Goal: Transaction & Acquisition: Purchase product/service

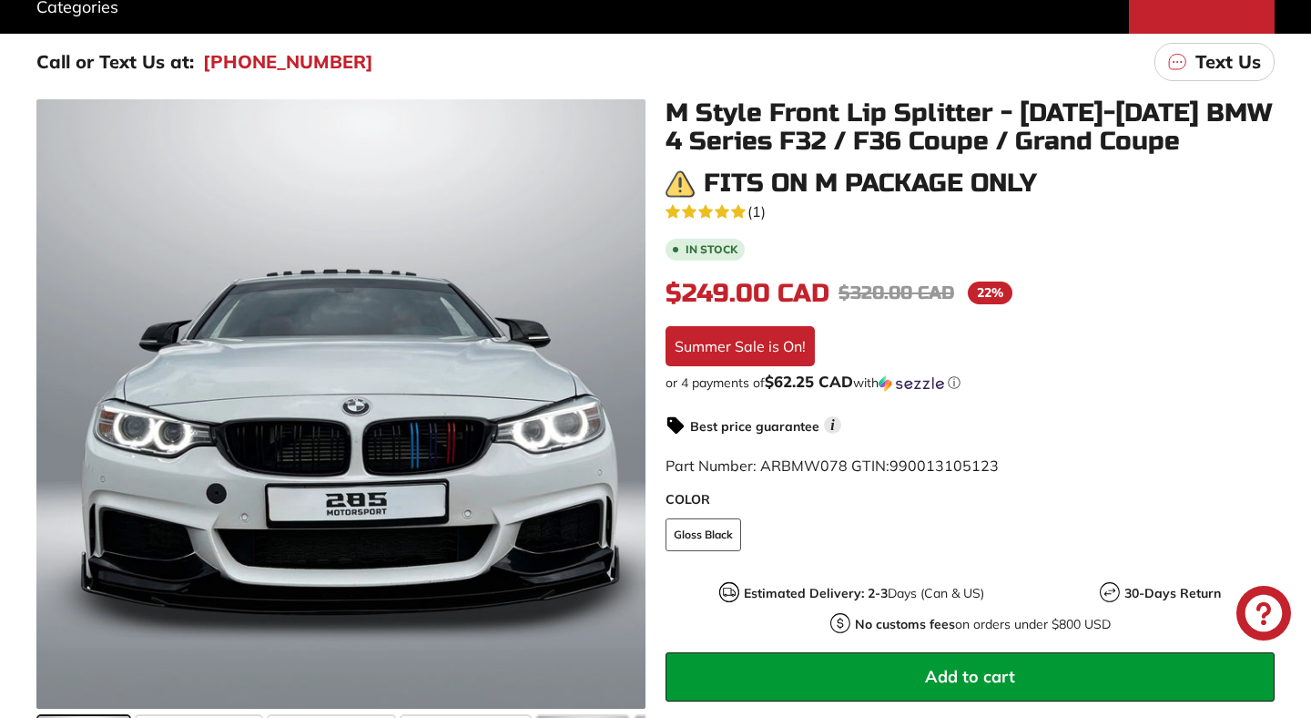
scroll to position [271, 0]
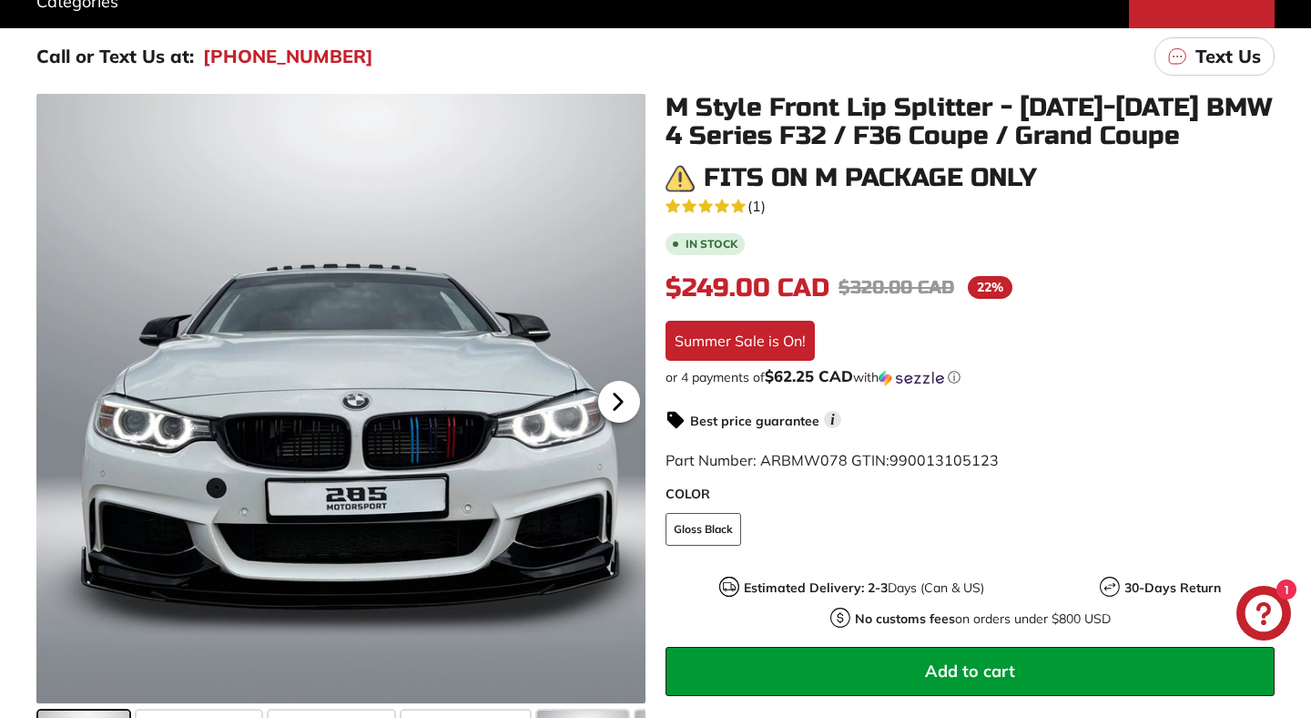
click at [617, 394] on icon at bounding box center [618, 402] width 42 height 42
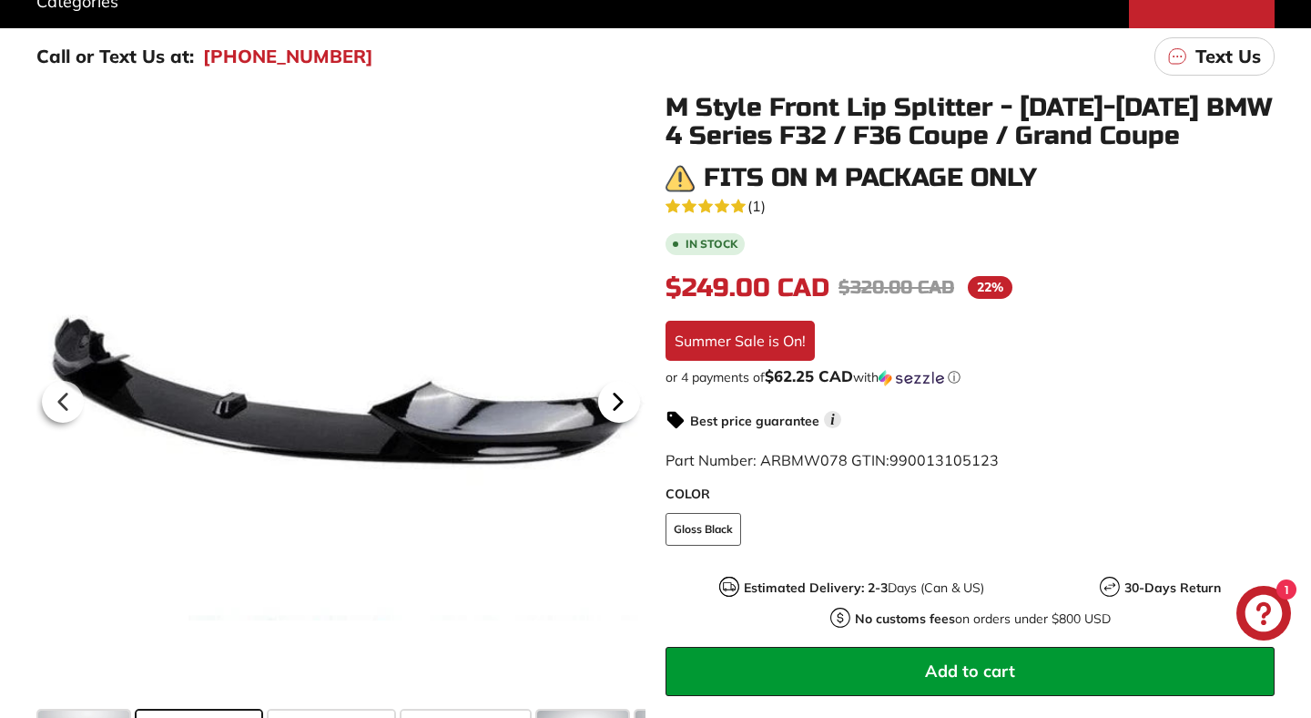
click at [617, 394] on icon at bounding box center [618, 402] width 42 height 42
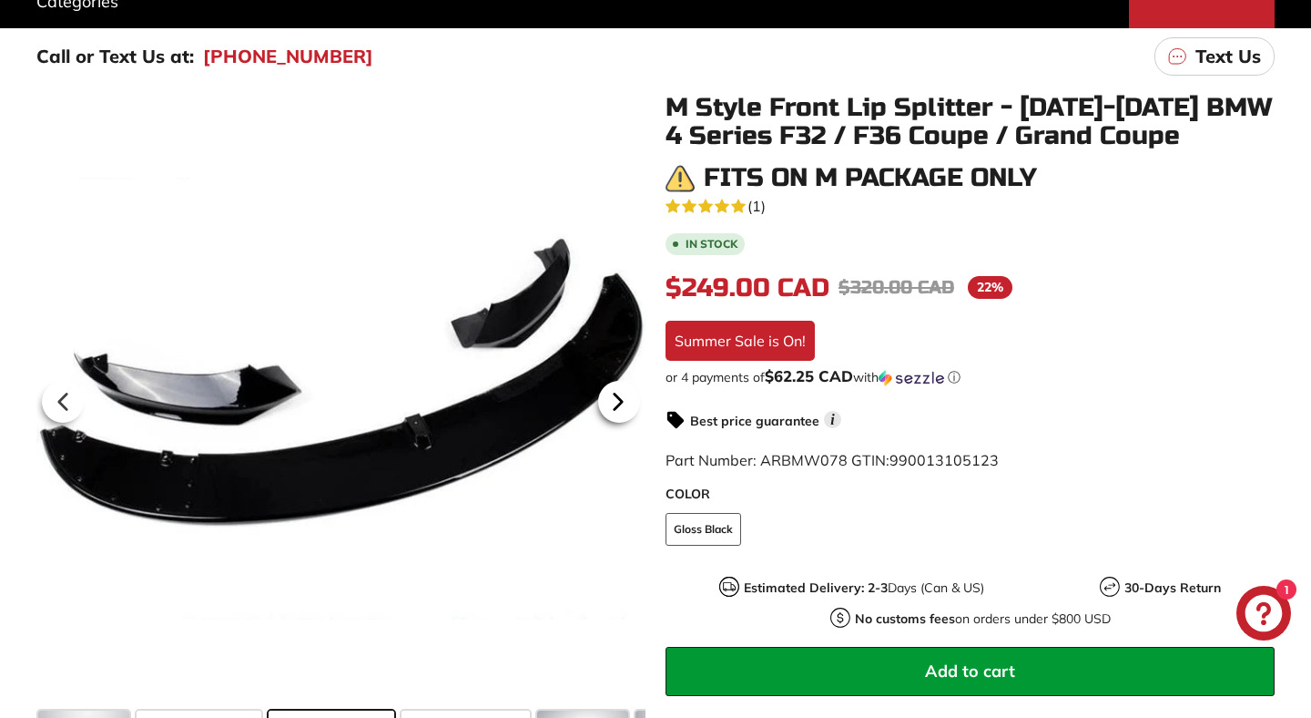
click at [618, 398] on icon at bounding box center [618, 400] width 7 height 15
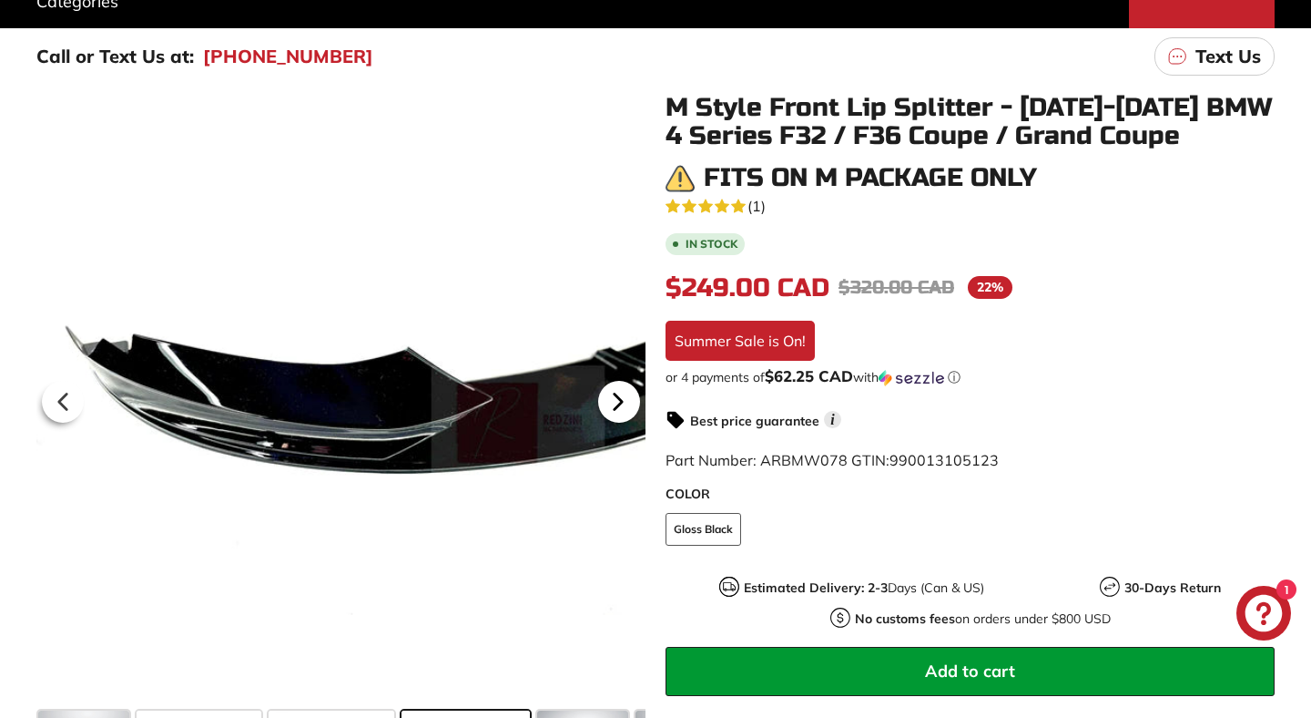
click at [618, 399] on icon at bounding box center [618, 400] width 7 height 15
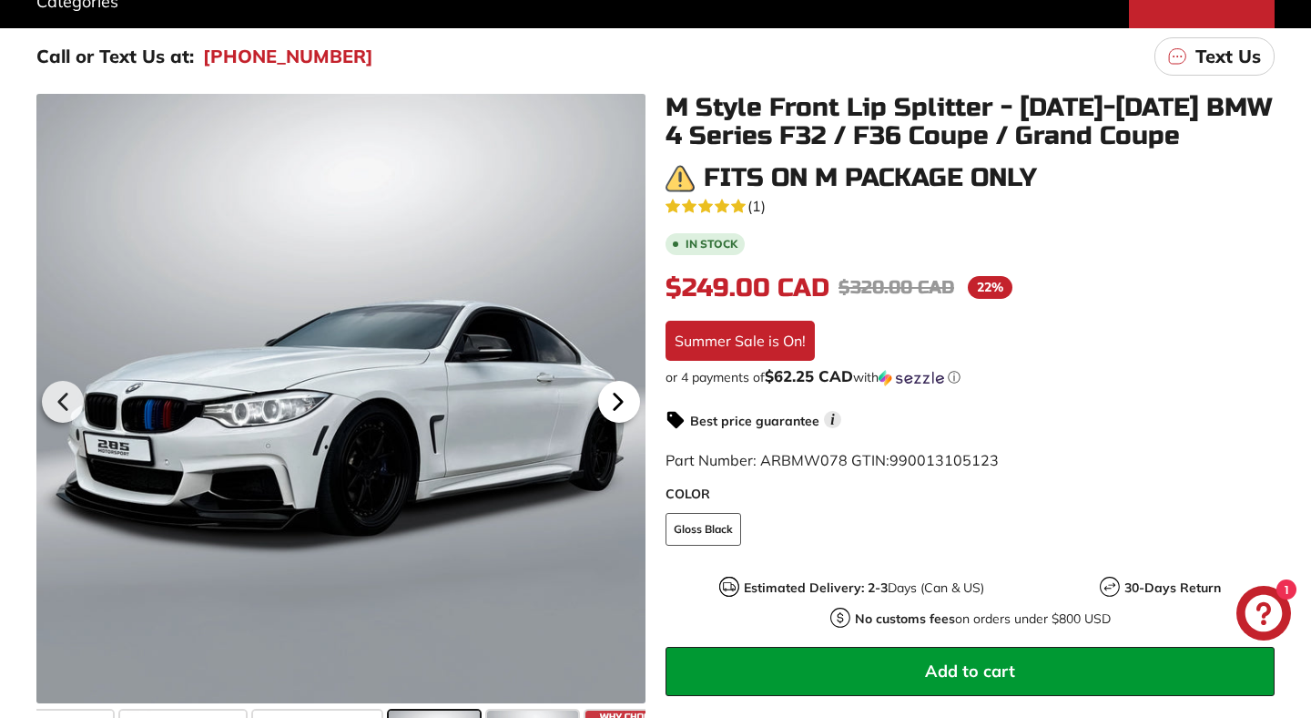
scroll to position [0, 183]
click at [618, 399] on icon at bounding box center [618, 400] width 7 height 15
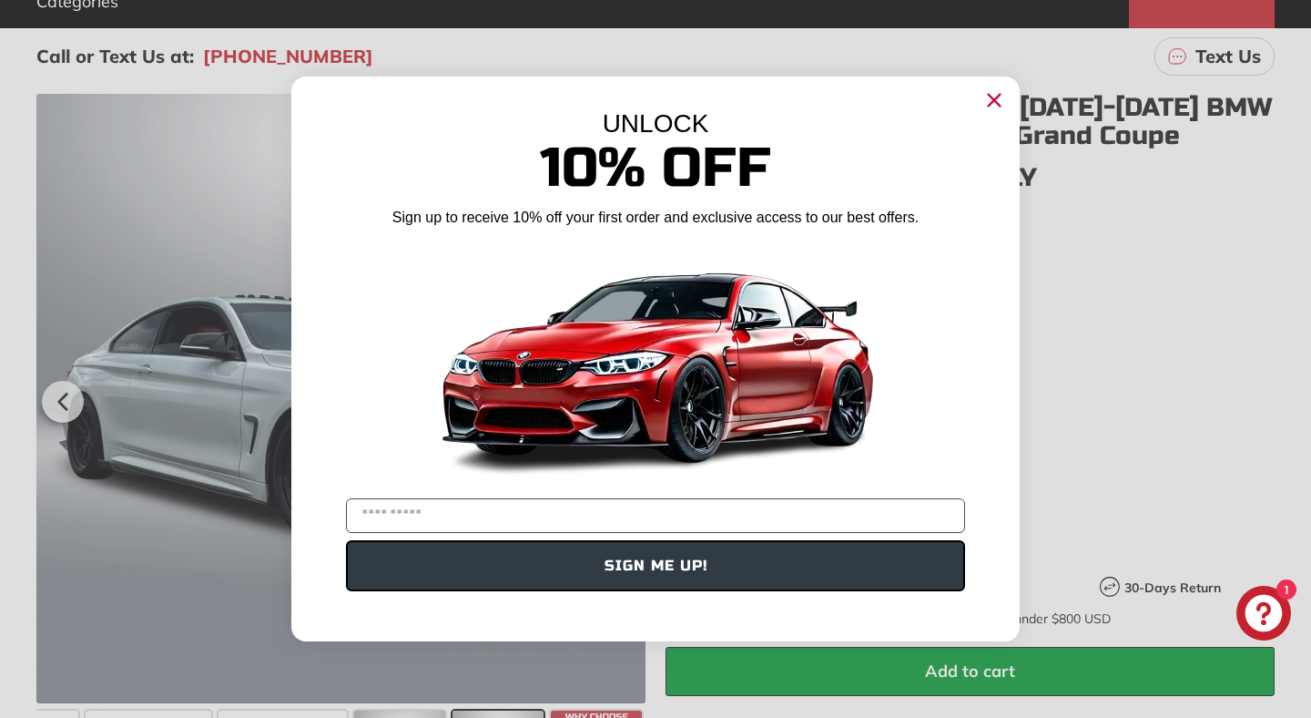
click at [618, 399] on img "POPUP Form" at bounding box center [655, 363] width 455 height 256
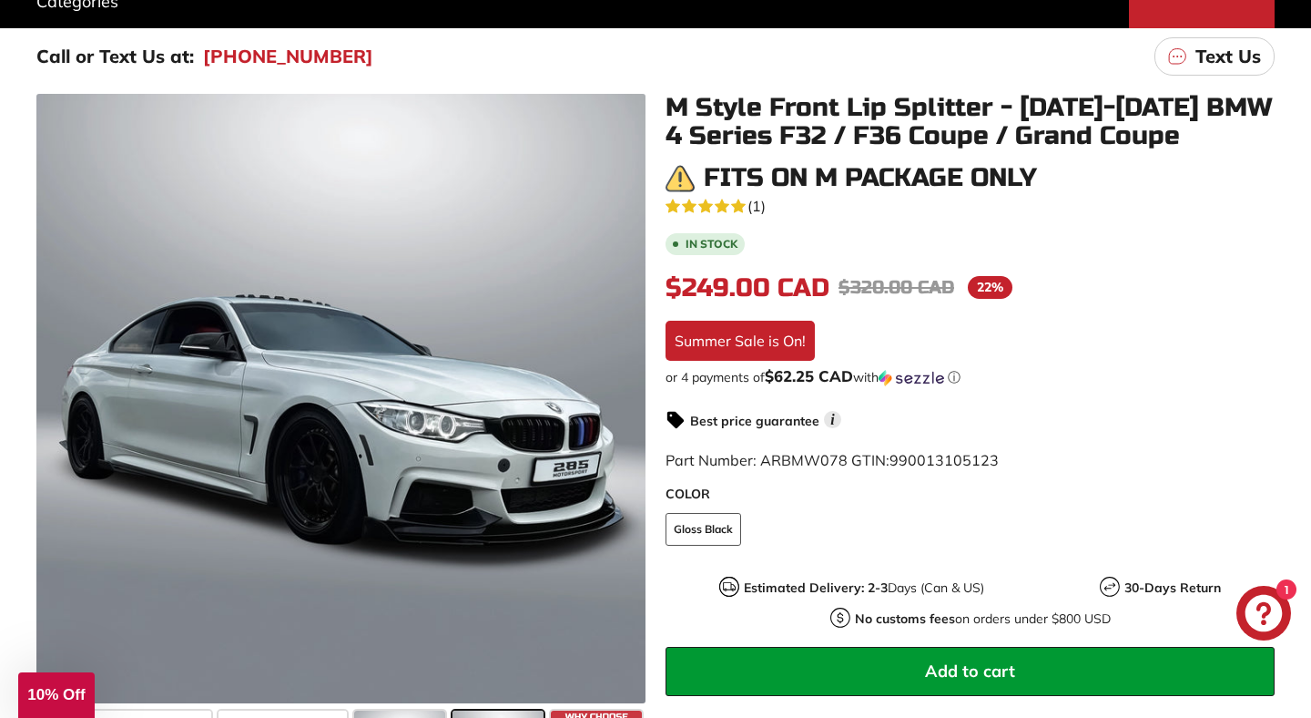
click at [1142, 289] on div "Close dialog UNLOCK 10% Off Sign up to receive 10% off your first order and exc…" at bounding box center [655, 359] width 1311 height 718
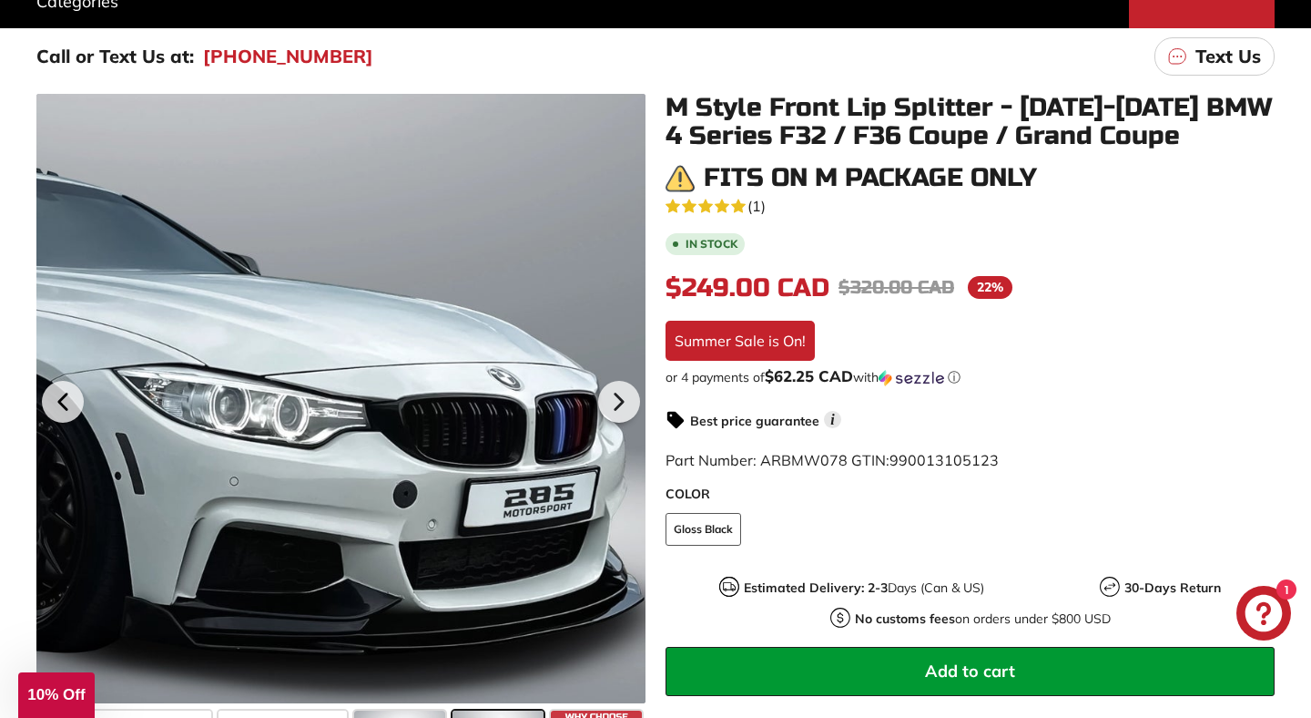
click at [603, 436] on div at bounding box center [340, 398] width 609 height 609
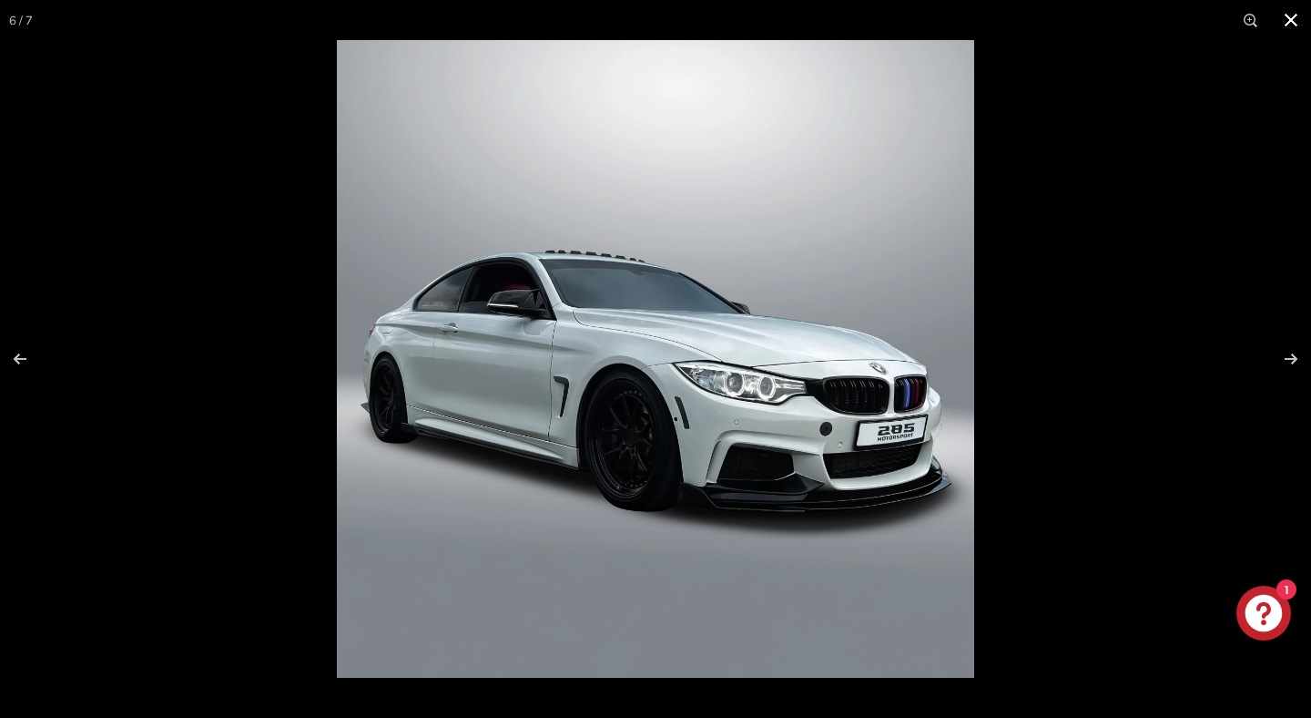
click at [1099, 323] on div at bounding box center [992, 399] width 1311 height 718
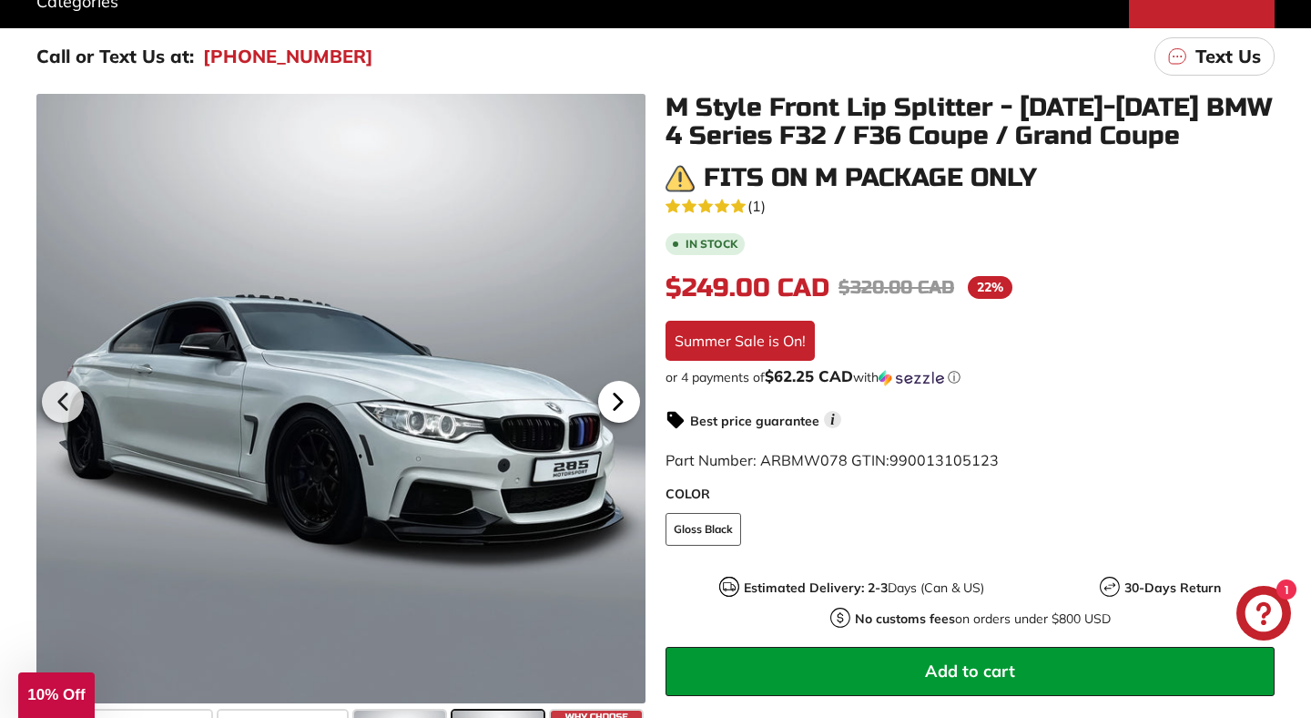
click at [612, 413] on icon at bounding box center [618, 402] width 42 height 42
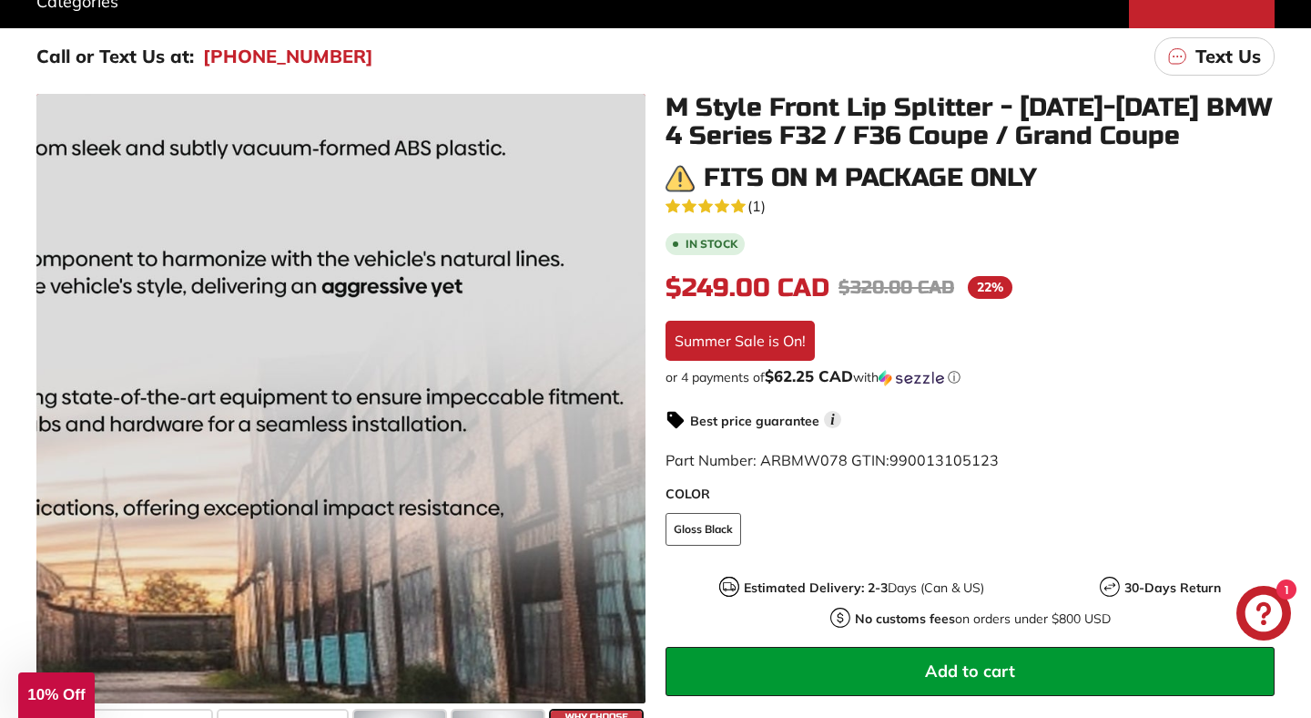
click at [612, 413] on div at bounding box center [340, 398] width 609 height 609
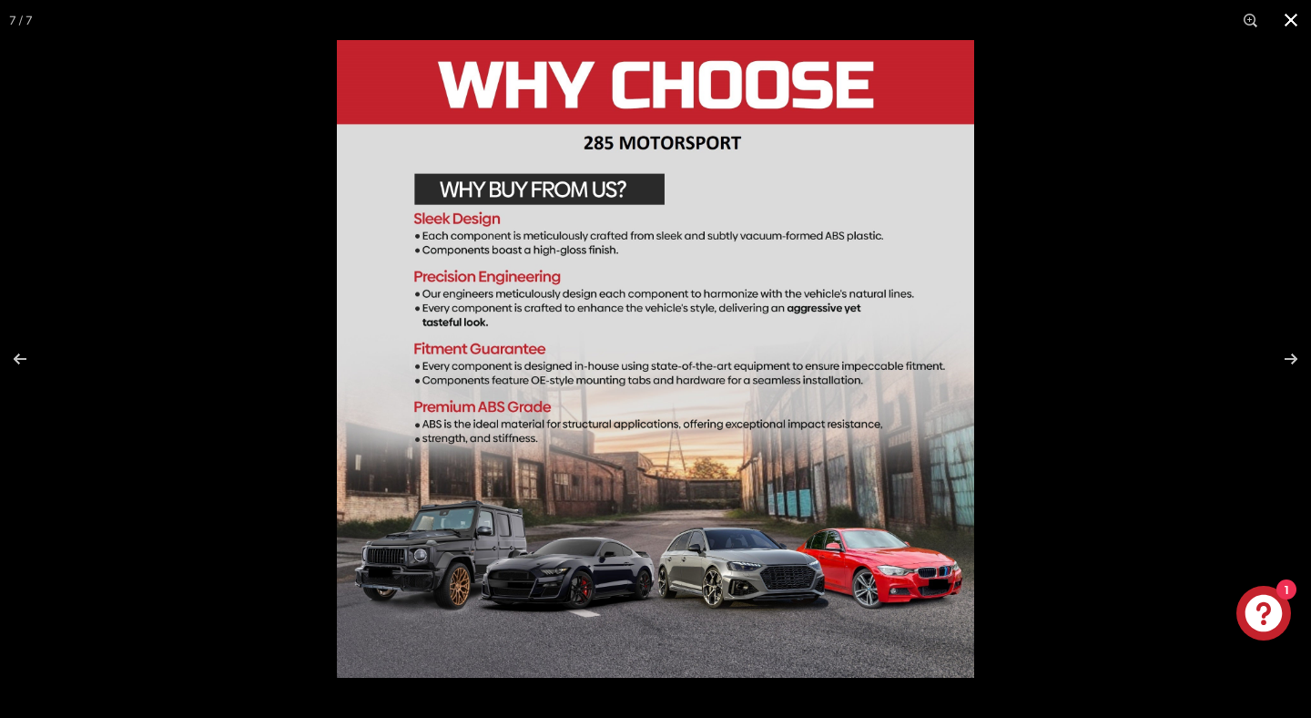
click at [1190, 285] on div at bounding box center [992, 399] width 1311 height 718
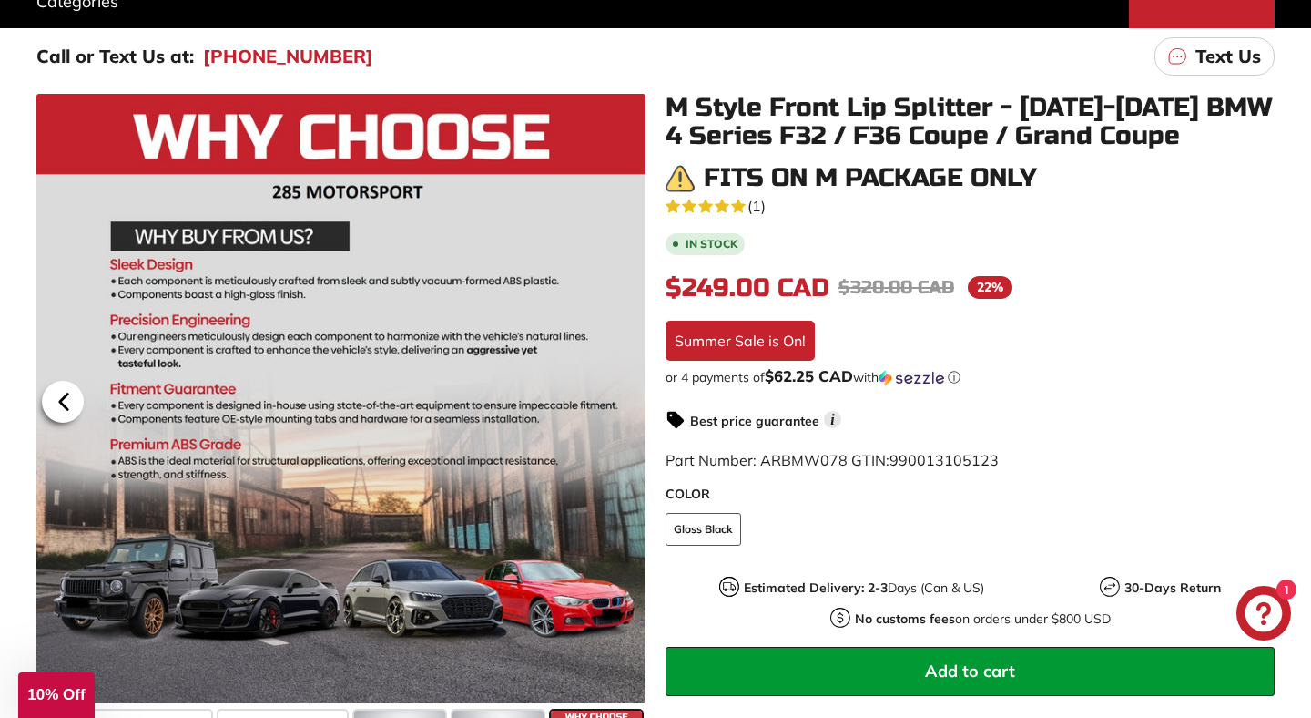
click at [57, 402] on icon at bounding box center [64, 402] width 42 height 42
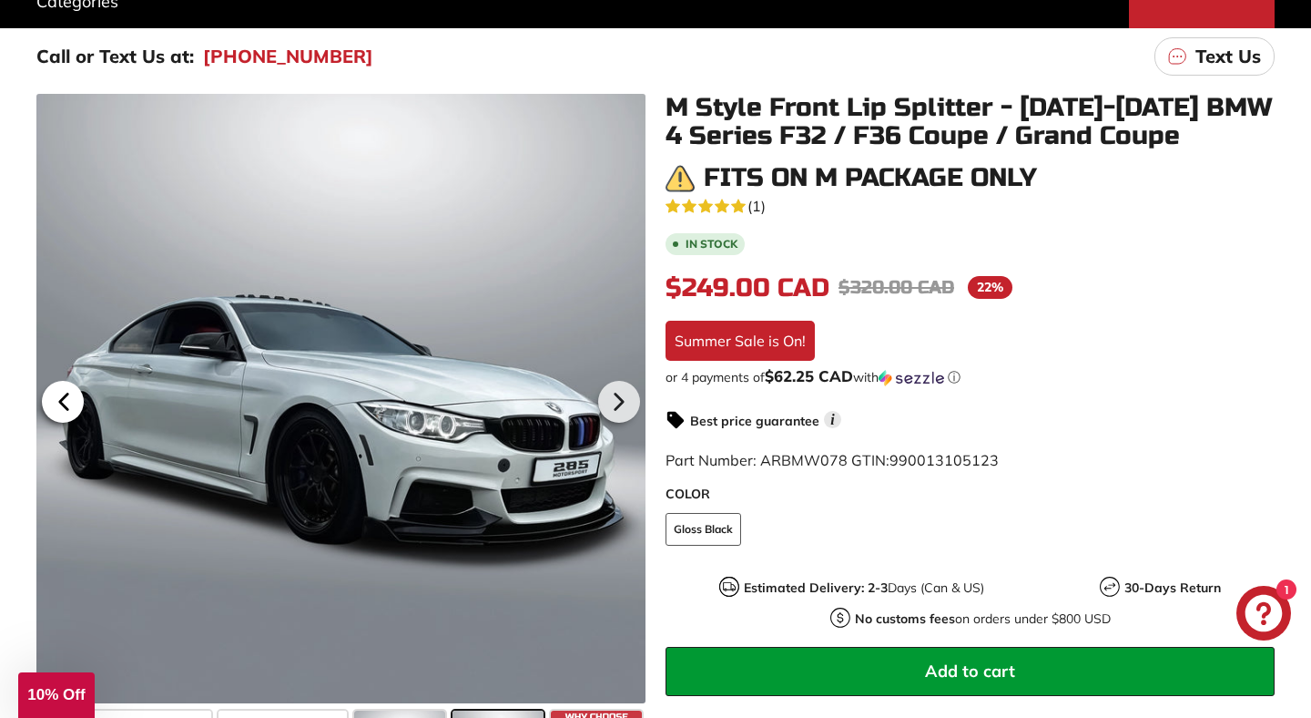
click at [57, 402] on icon at bounding box center [64, 402] width 42 height 42
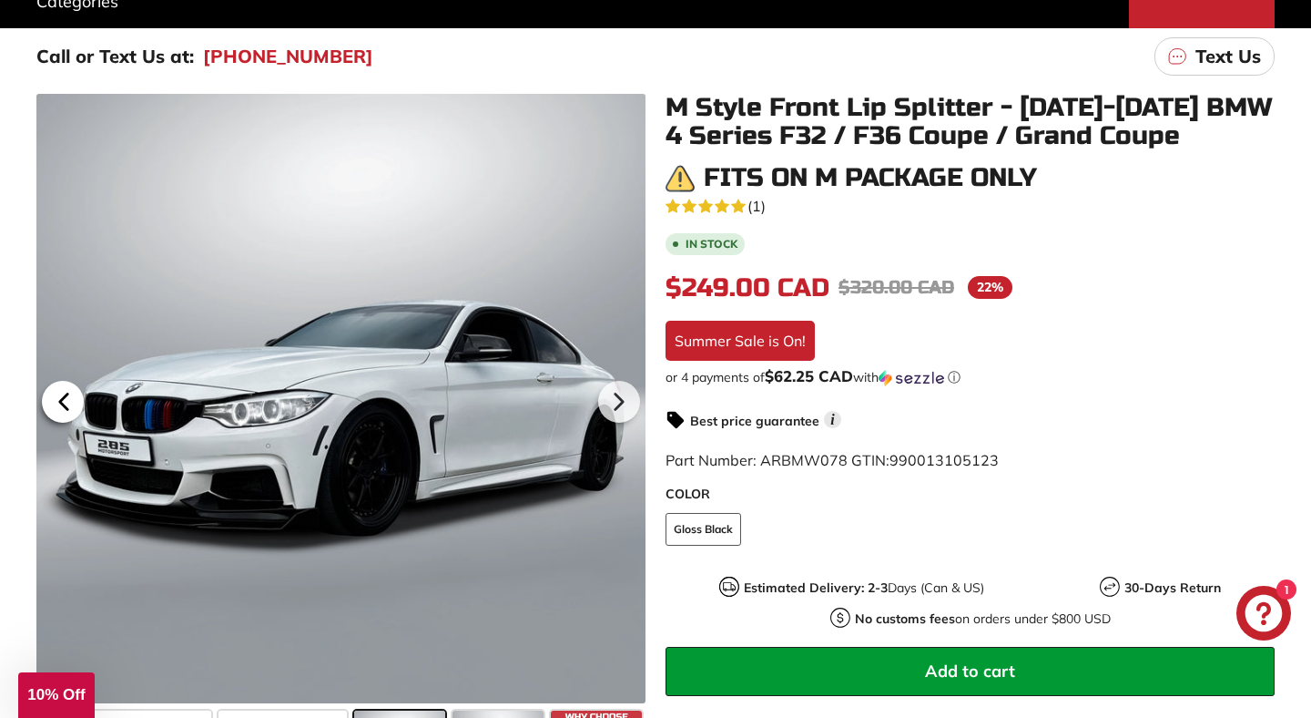
click at [62, 403] on icon at bounding box center [63, 400] width 7 height 15
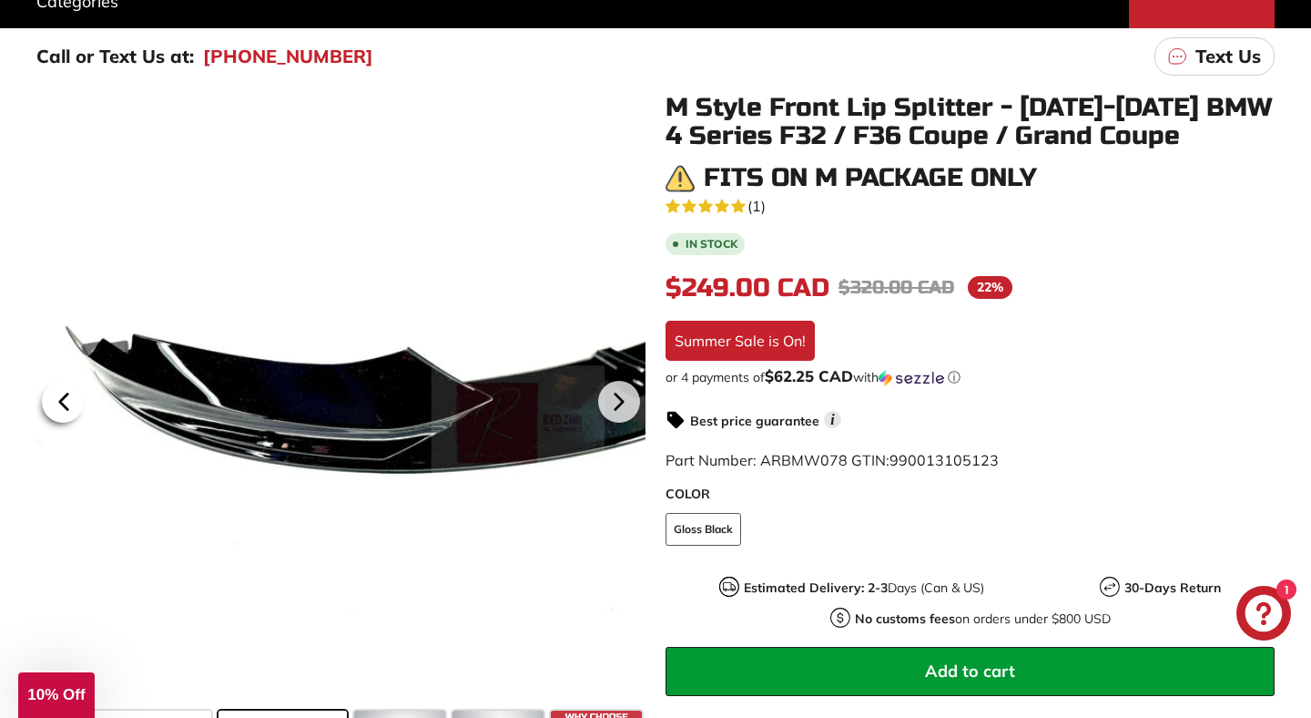
click at [62, 403] on icon at bounding box center [63, 400] width 7 height 15
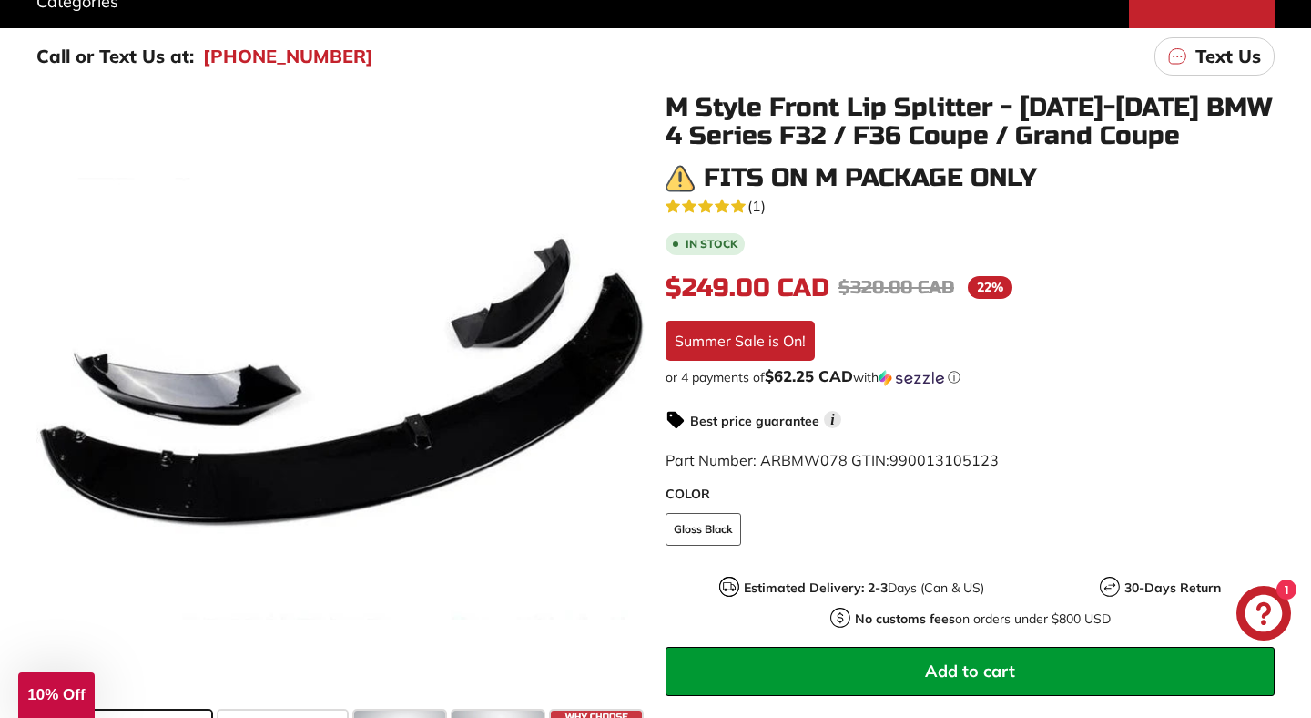
click at [1010, 666] on span "Add to cart" at bounding box center [970, 670] width 90 height 21
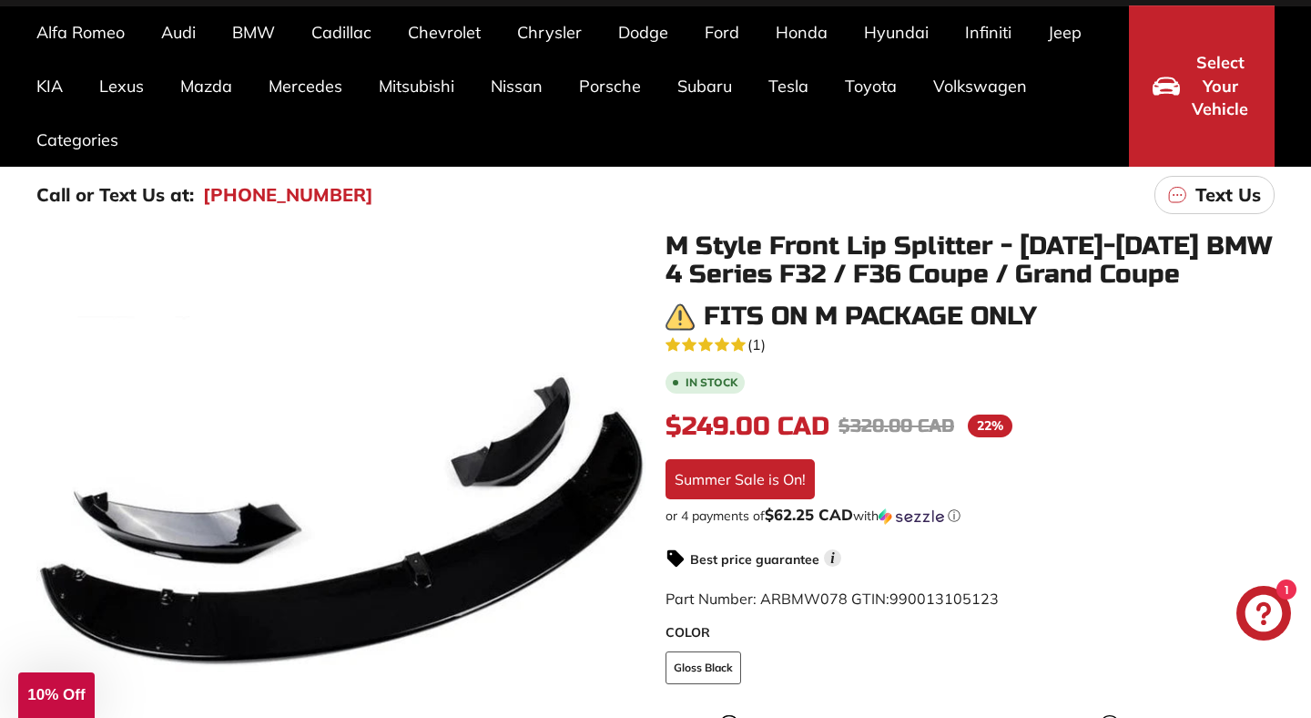
scroll to position [124, 0]
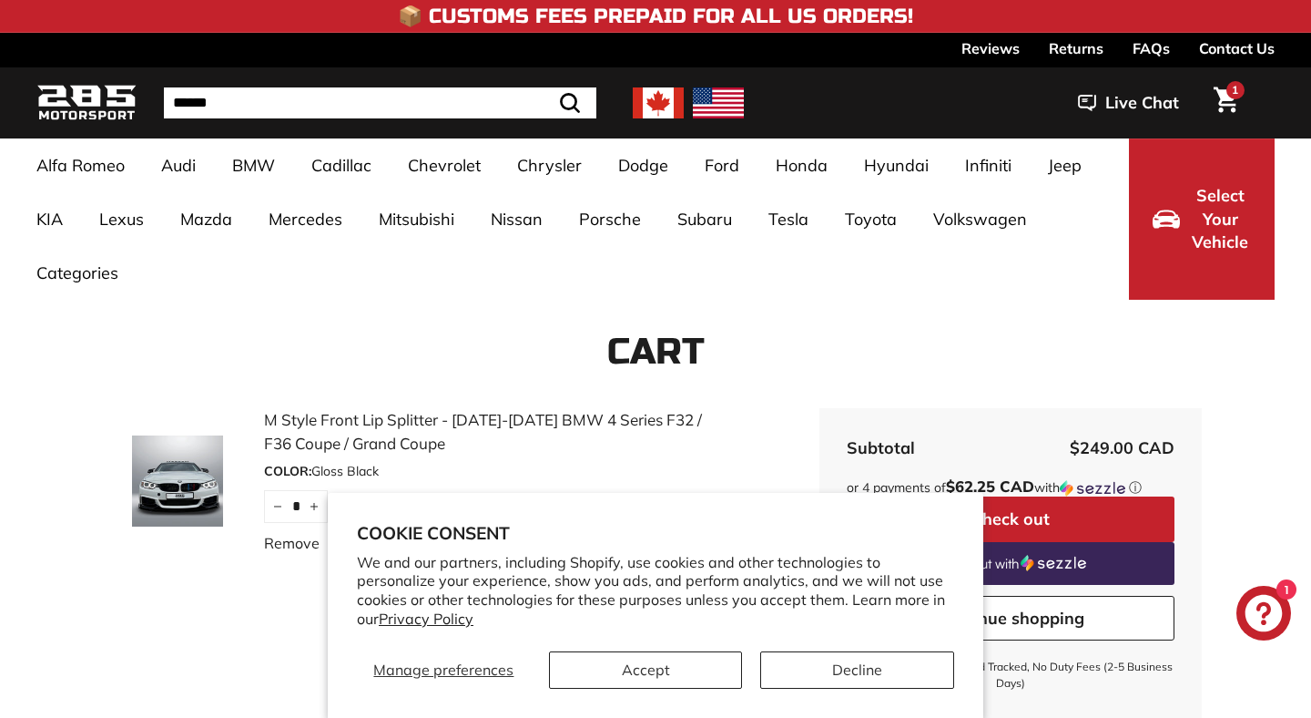
click at [1193, 209] on span "Select Your Vehicle" at bounding box center [1220, 219] width 62 height 70
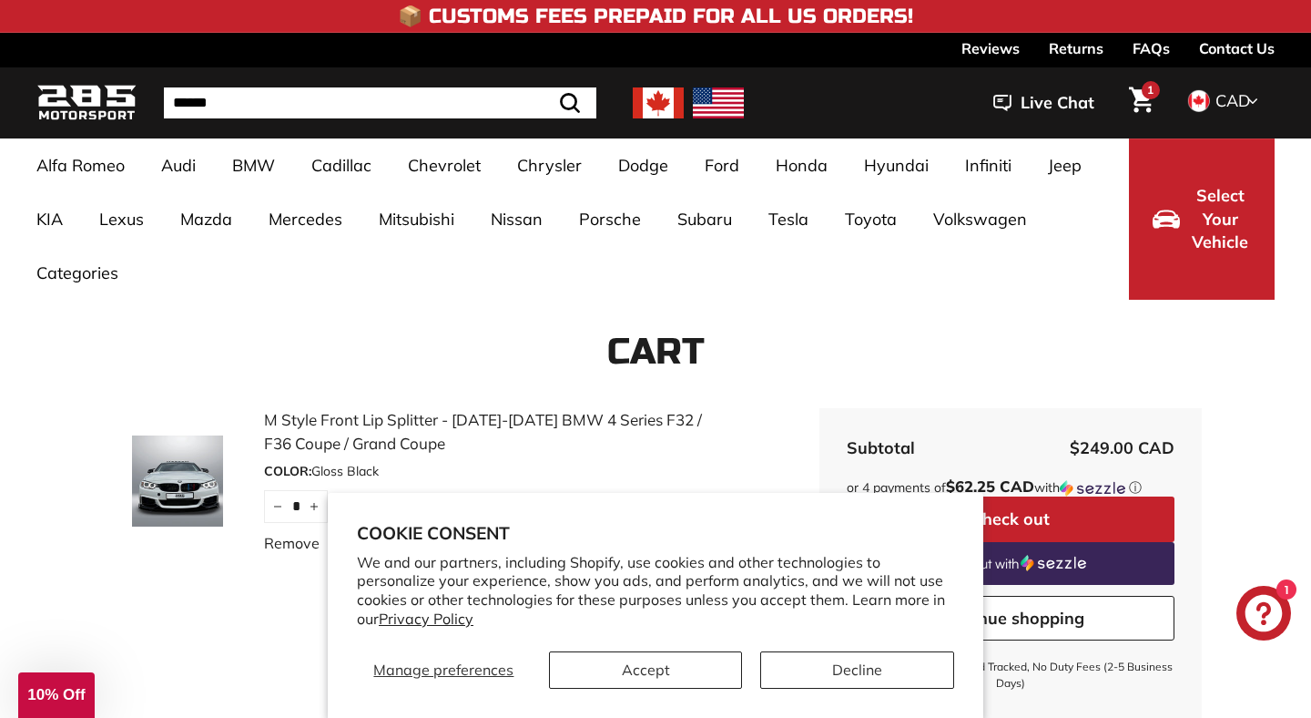
click at [1216, 250] on span "Select Your Vehicle" at bounding box center [1220, 219] width 62 height 70
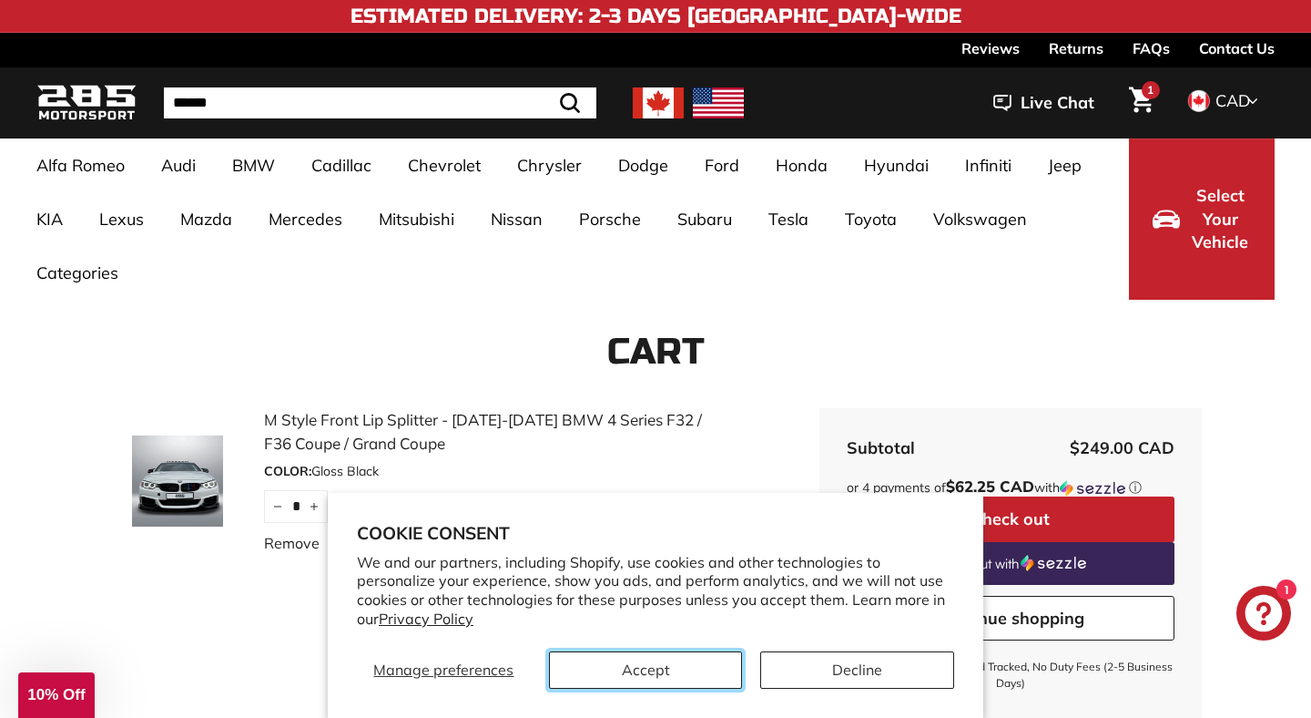
click at [639, 678] on button "Accept" at bounding box center [646, 669] width 194 height 37
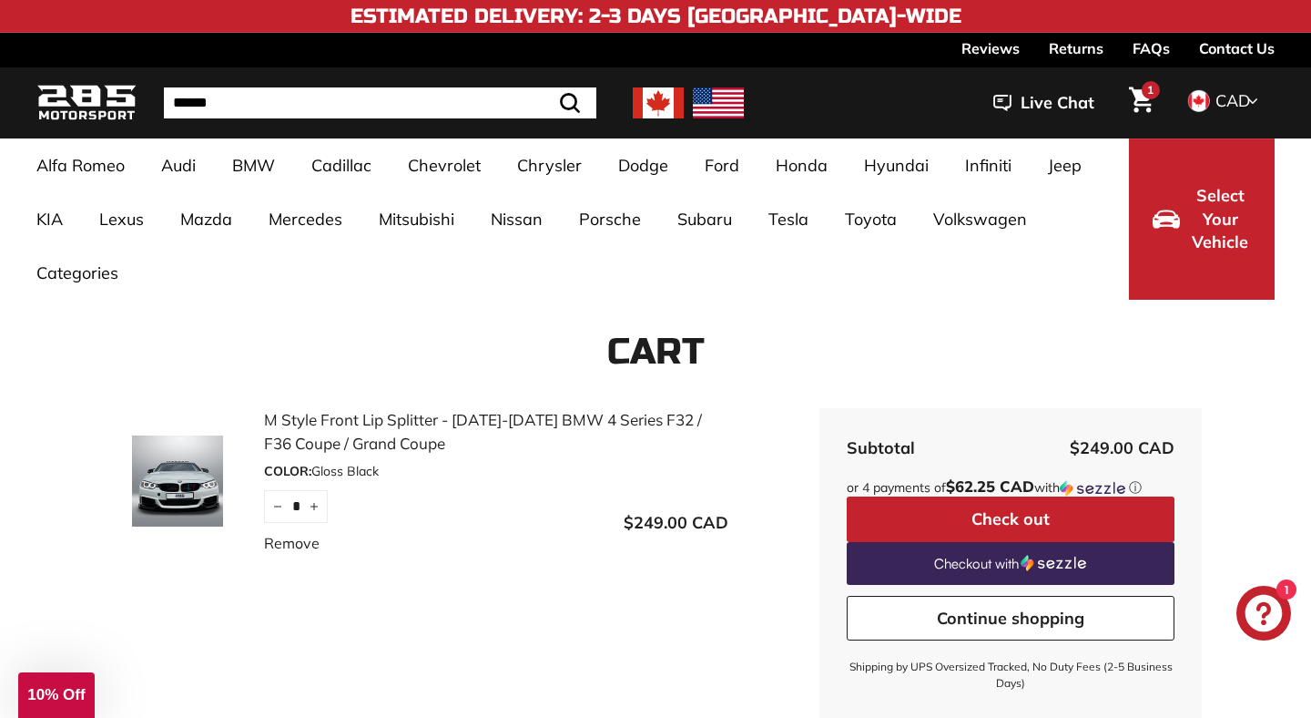
click at [1194, 260] on button "Select Your Vehicle" at bounding box center [1202, 218] width 146 height 161
click at [1206, 194] on span "Select Your Vehicle" at bounding box center [1220, 219] width 62 height 70
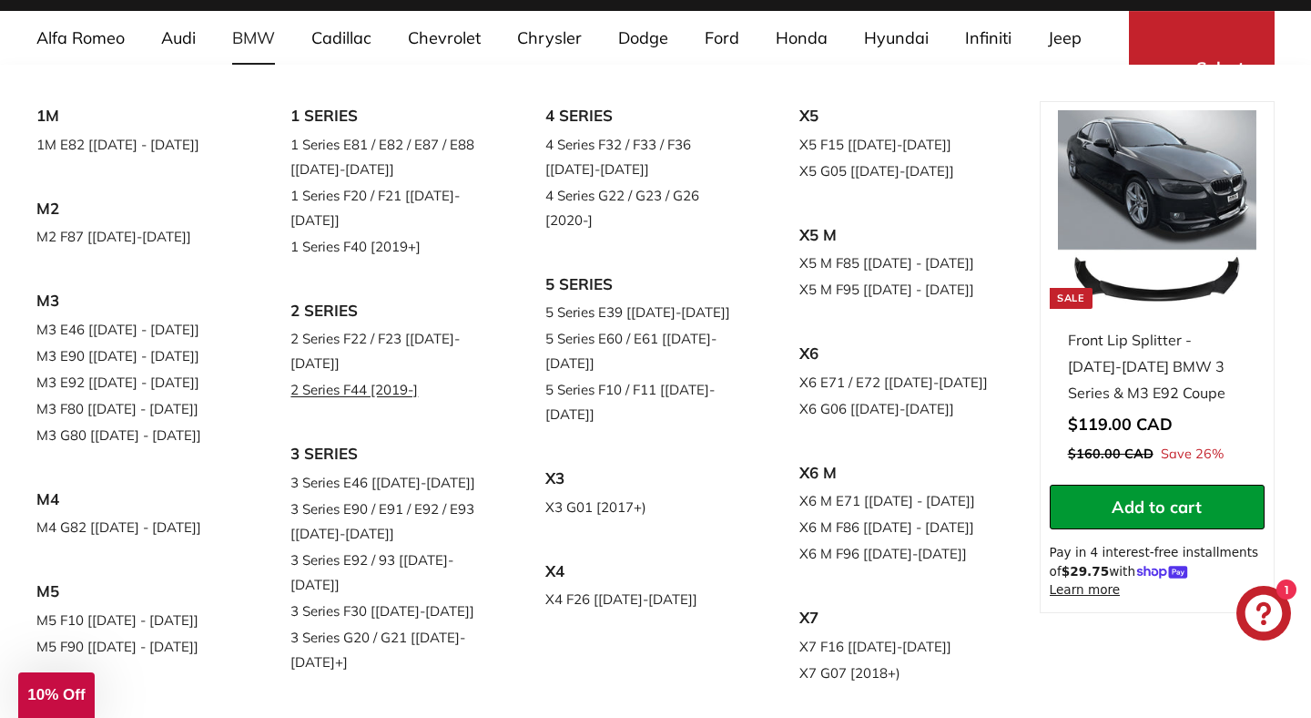
scroll to position [128, 0]
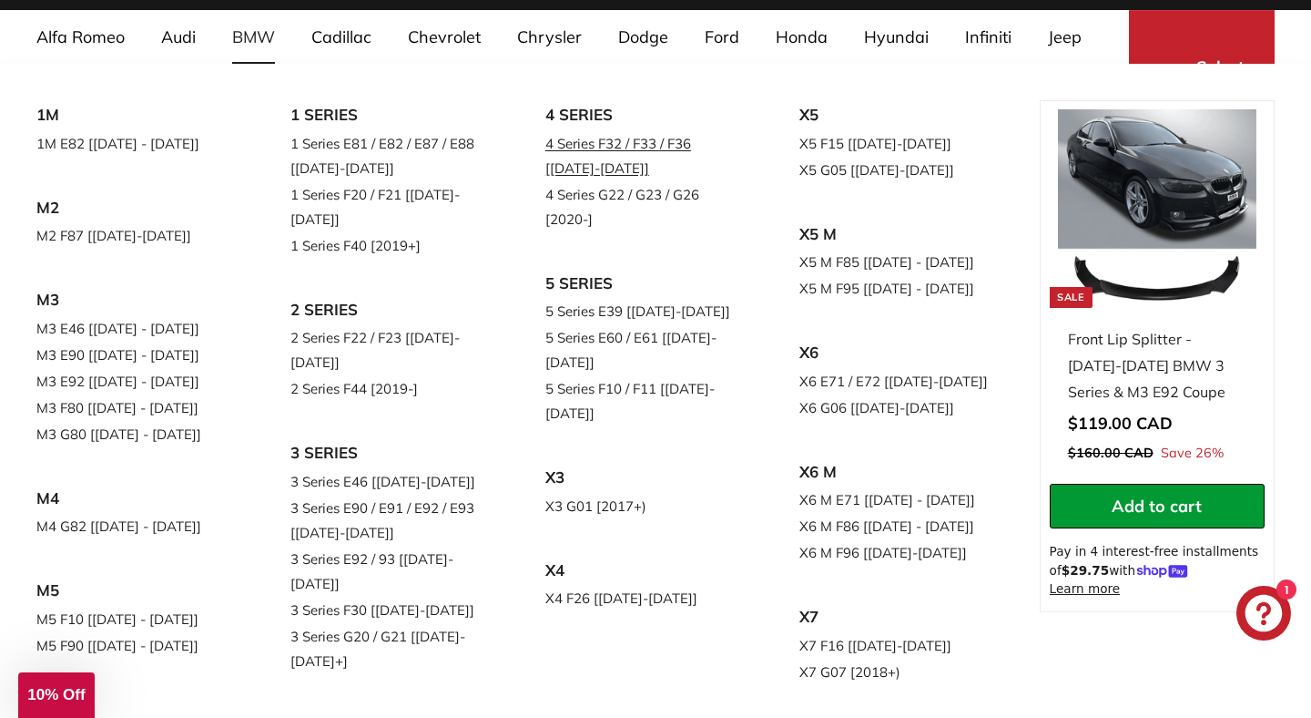
click at [581, 161] on link "4 Series F32 / F33 / F36 [[DATE]-[DATE]]" at bounding box center [646, 155] width 203 height 51
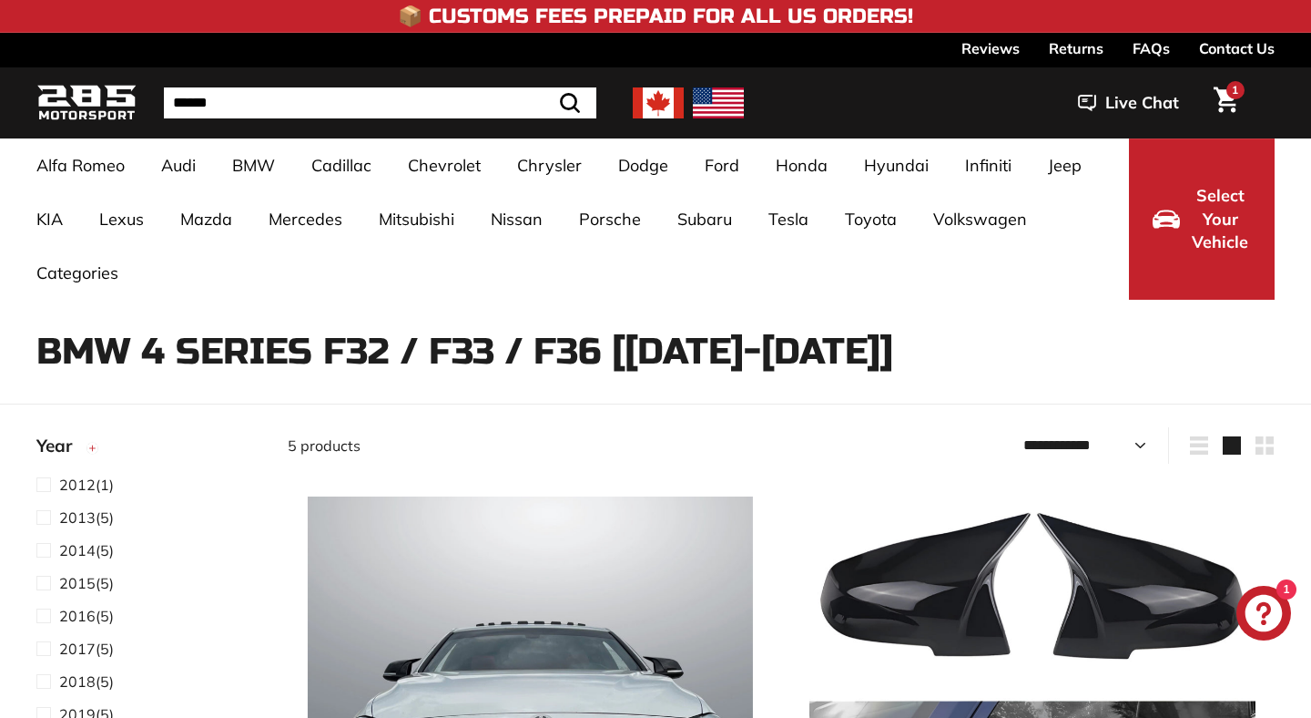
select select "**********"
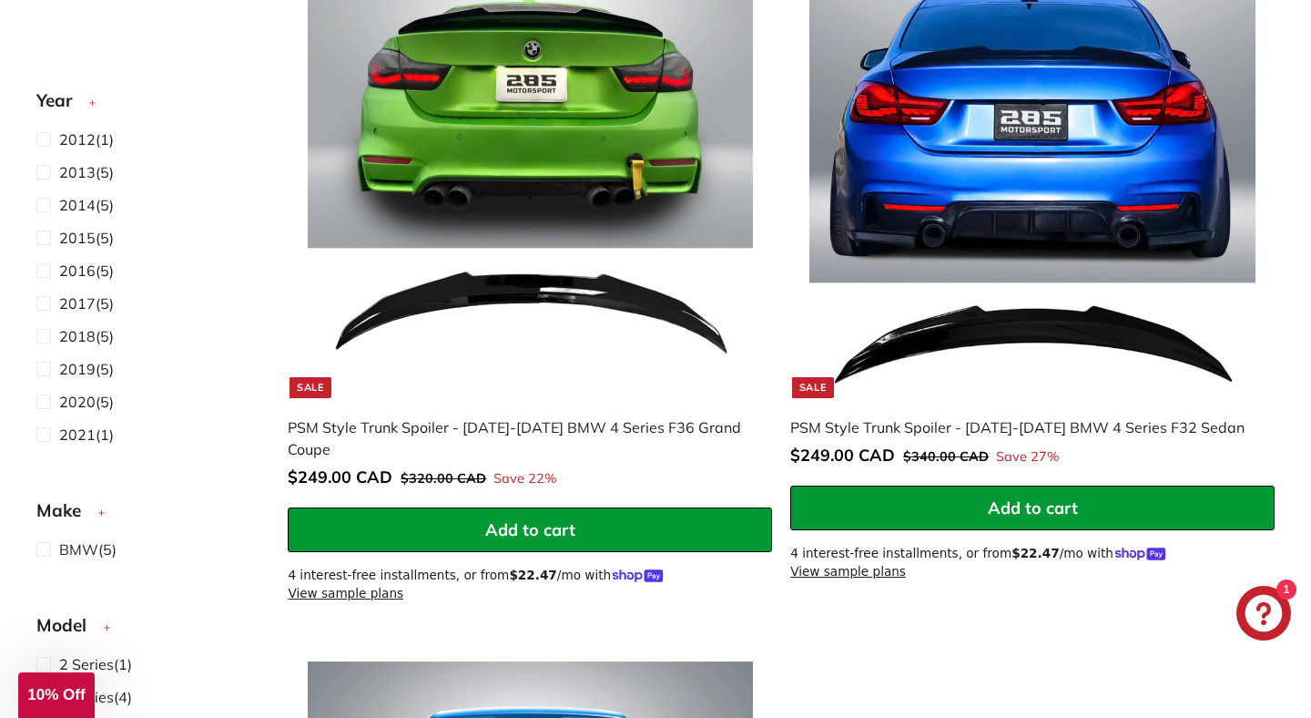
scroll to position [1343, 0]
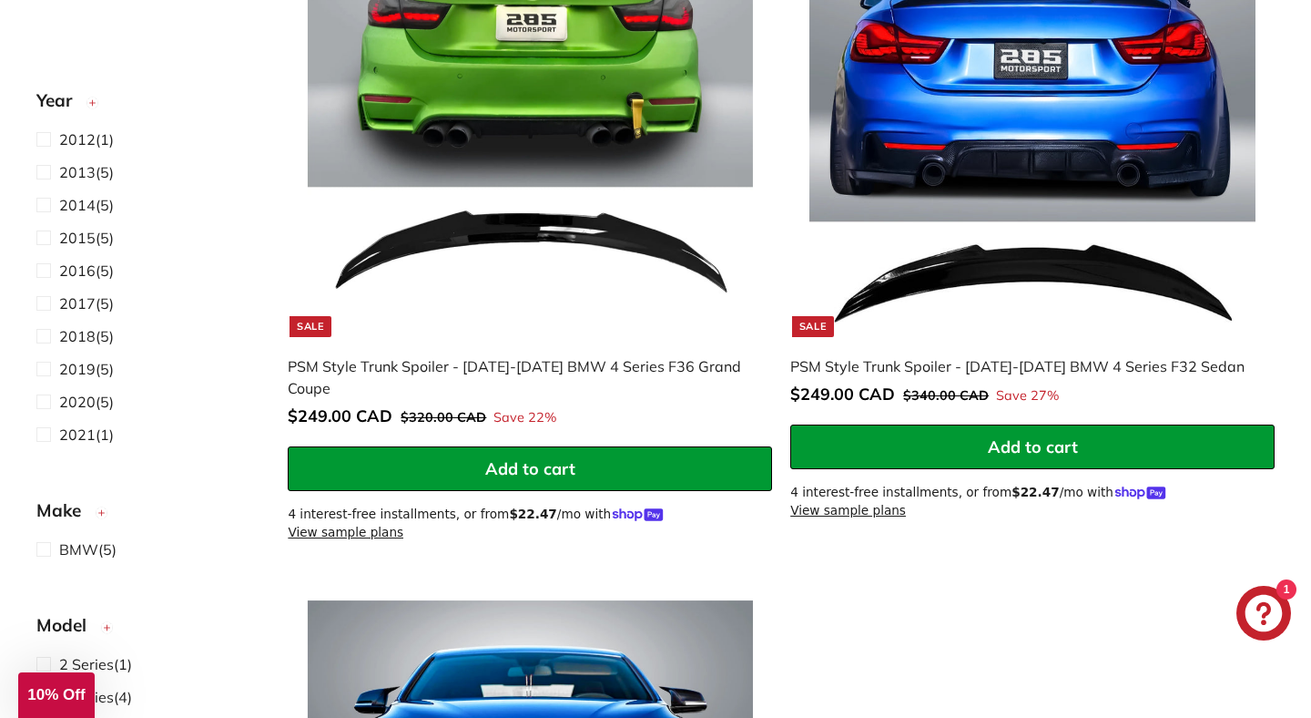
click at [531, 355] on div "PSM Style Trunk Spoiler - [DATE]-[DATE] BMW 4 Series F36 Grand Coupe" at bounding box center [521, 377] width 466 height 44
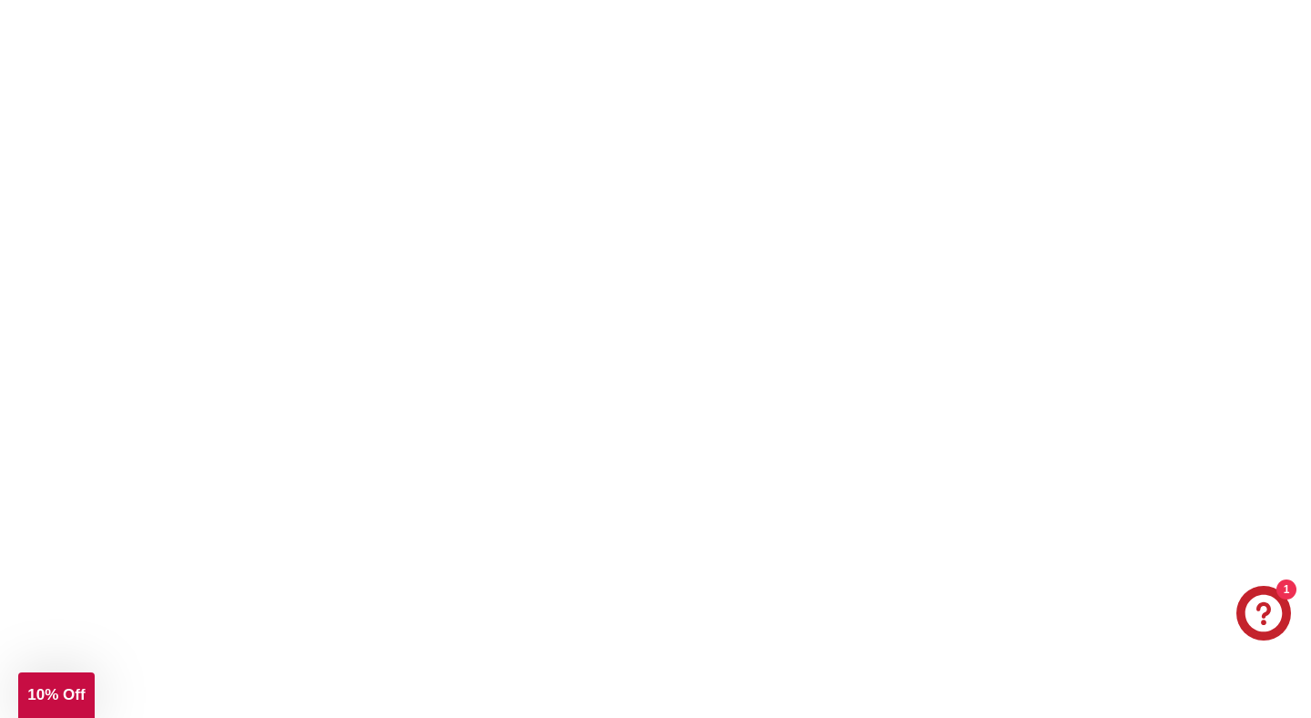
scroll to position [1472, 0]
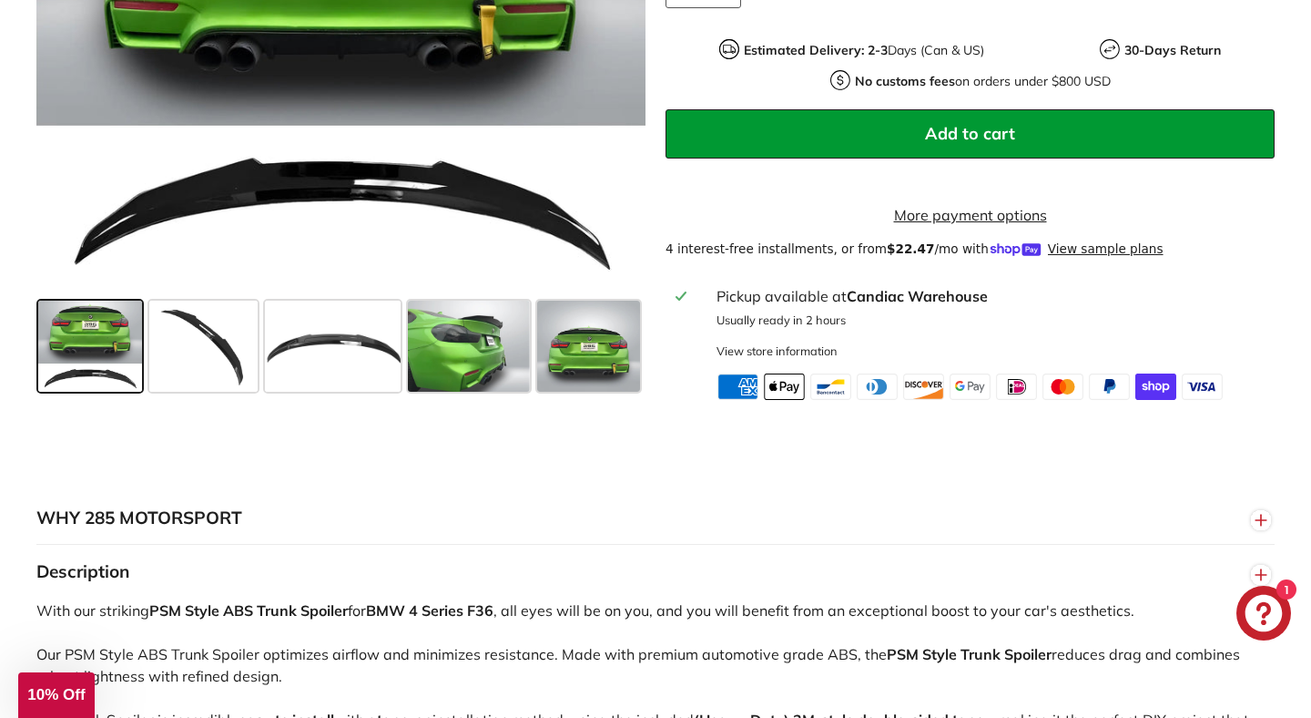
scroll to position [576, 0]
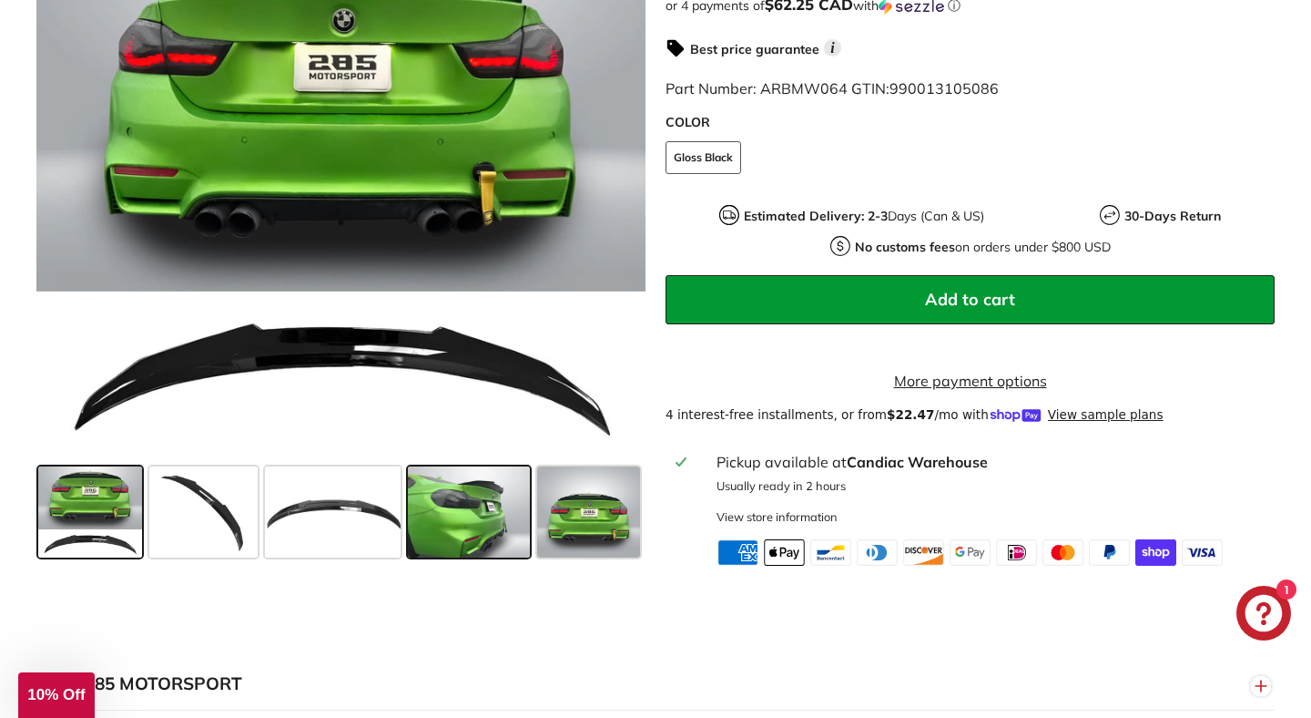
click at [484, 516] on span at bounding box center [468, 512] width 121 height 91
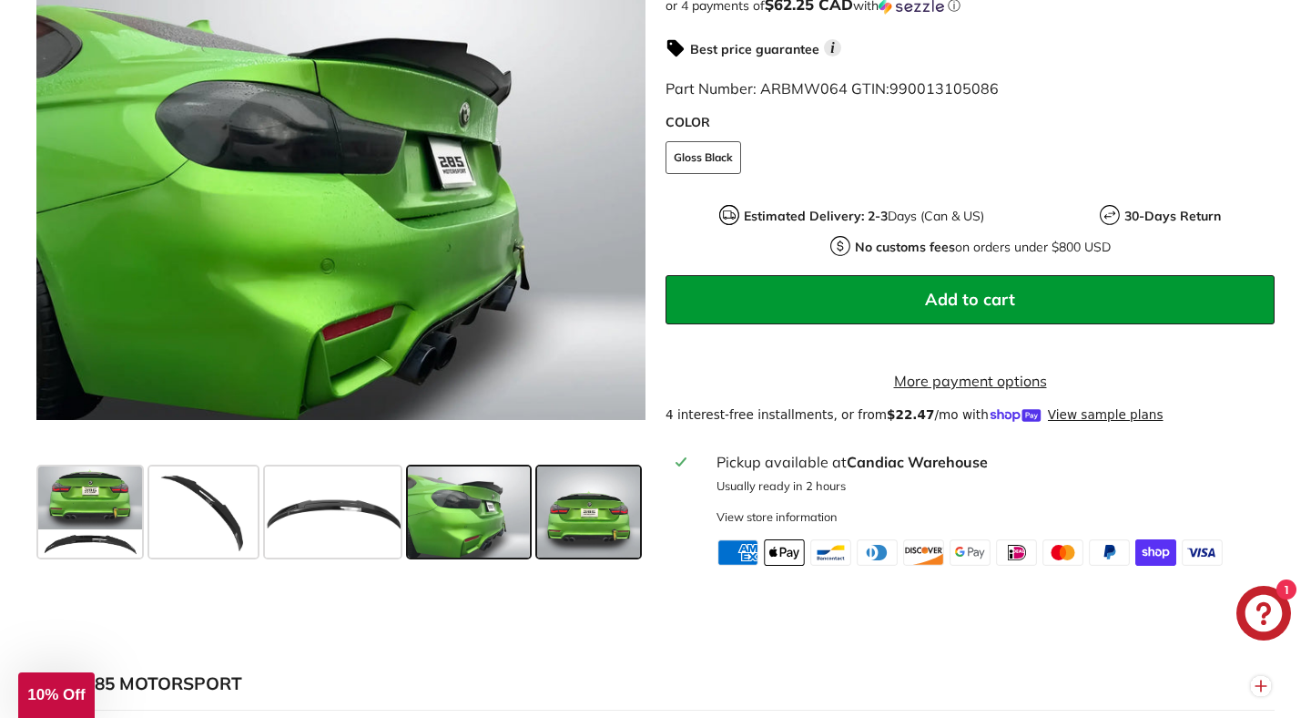
scroll to position [495, 0]
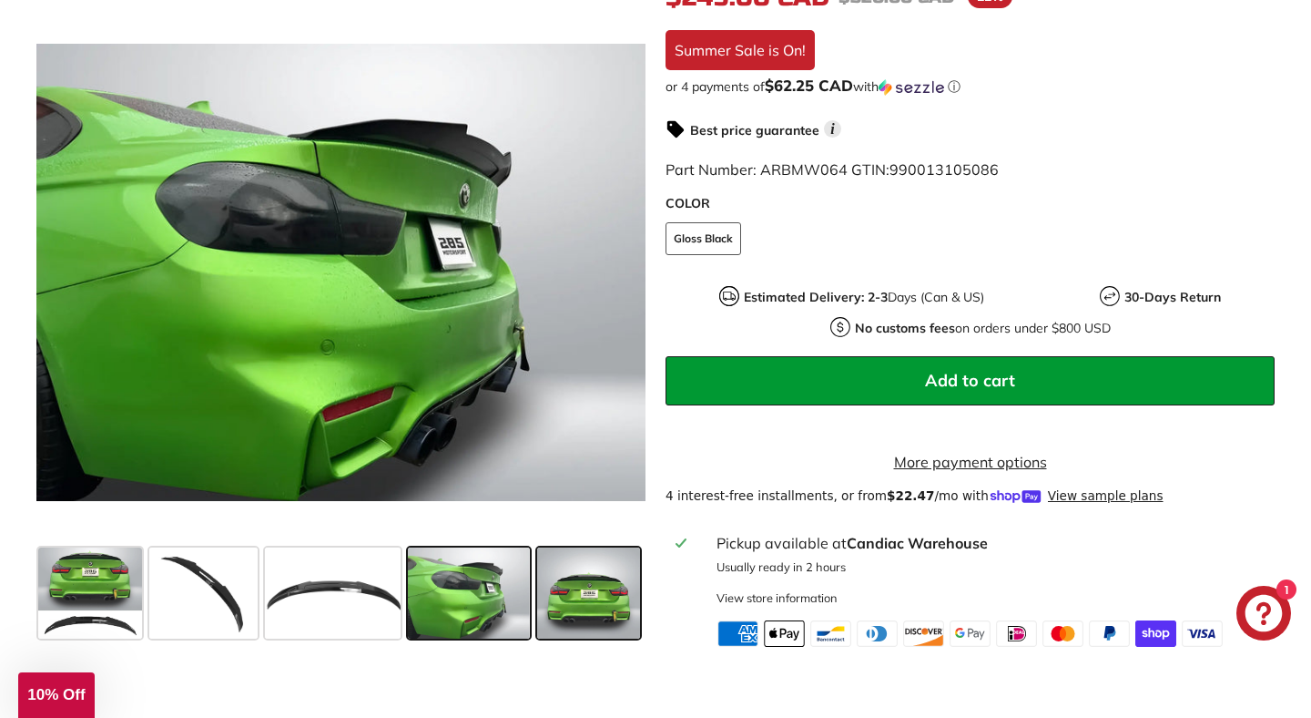
click at [563, 601] on span at bounding box center [589, 593] width 104 height 91
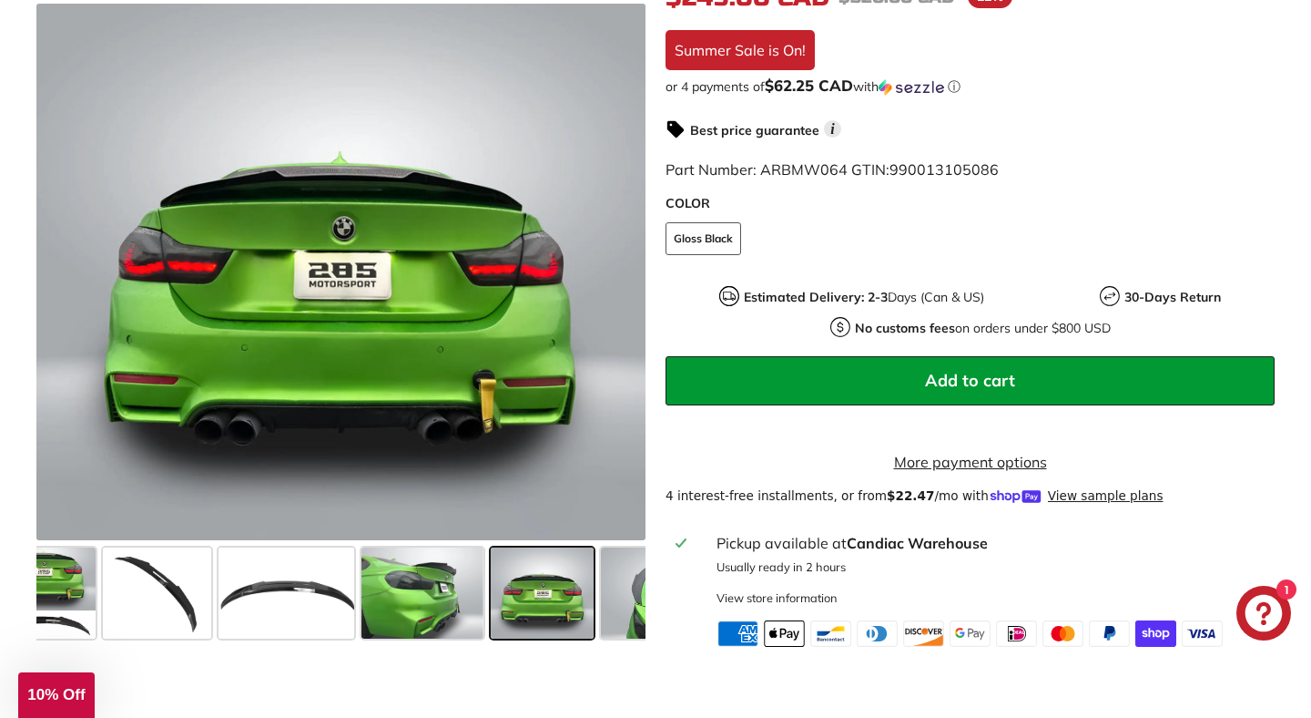
scroll to position [0, 186]
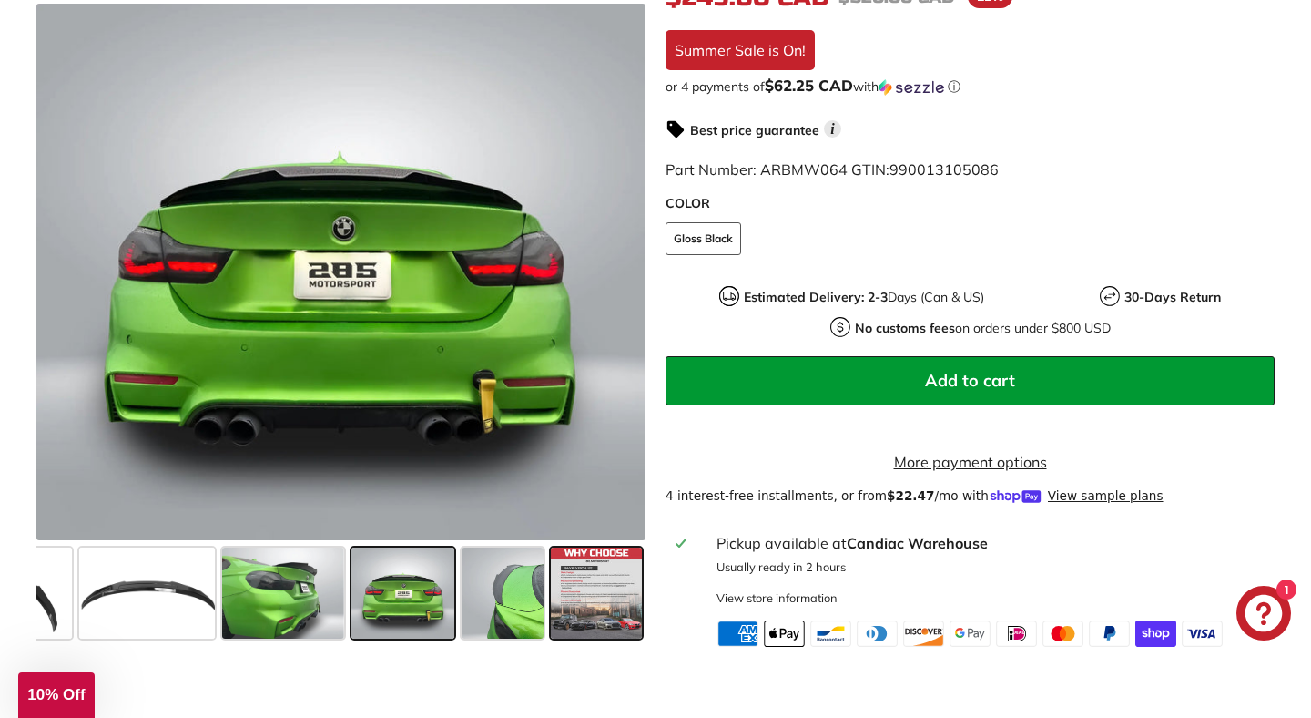
click at [561, 607] on span at bounding box center [596, 593] width 91 height 91
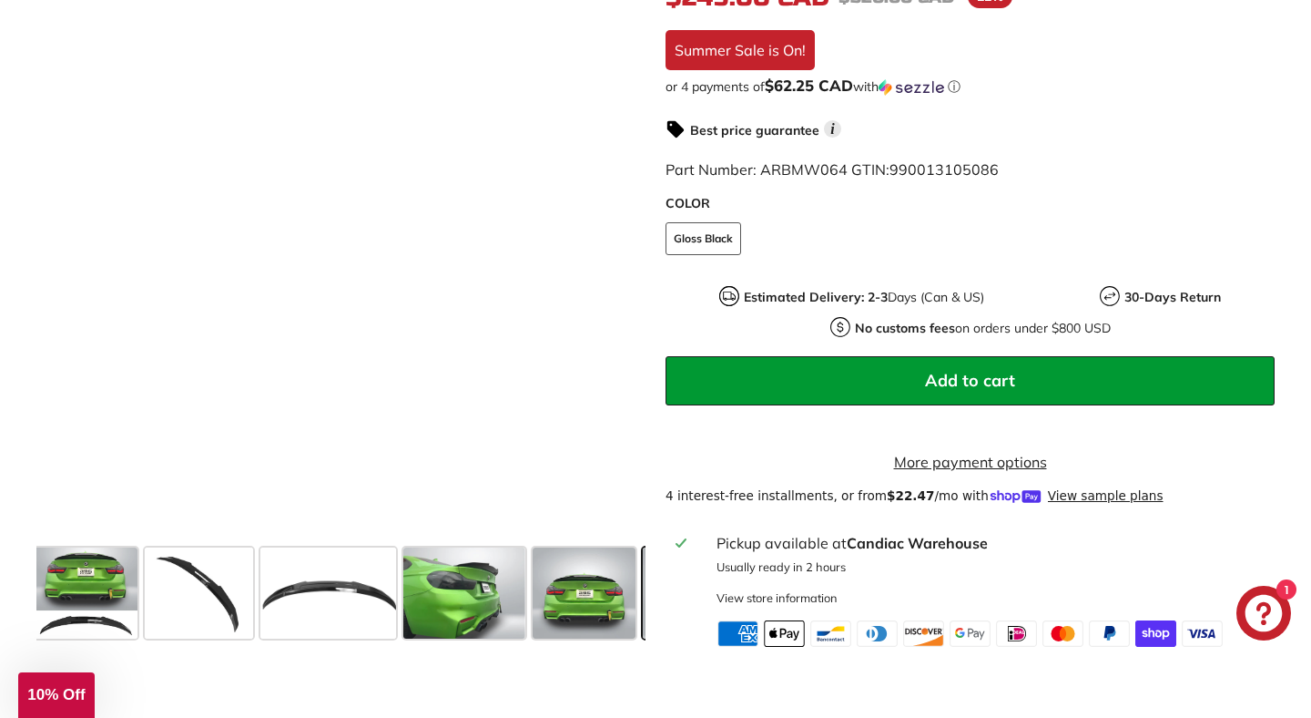
scroll to position [0, 0]
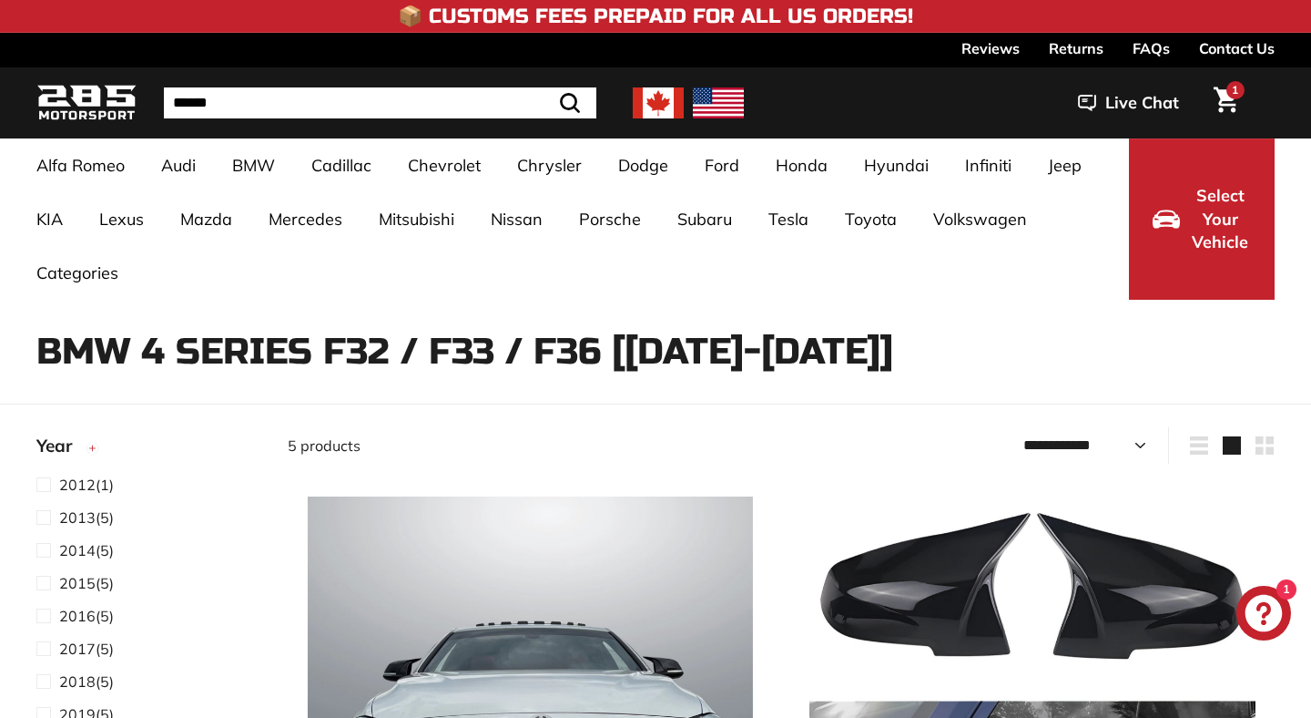
select select "**********"
